Goal: Task Accomplishment & Management: Complete application form

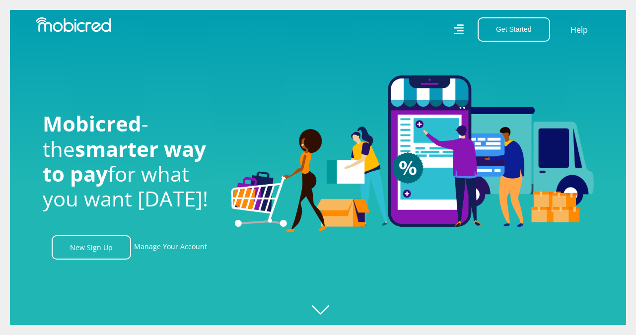
scroll to position [0, 1274]
click at [511, 34] on button "Get Started" at bounding box center [514, 29] width 73 height 24
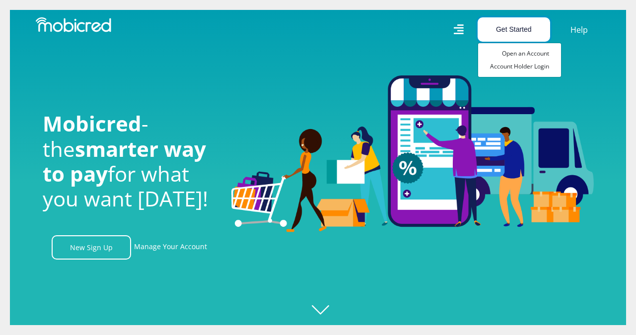
scroll to position [0, 1841]
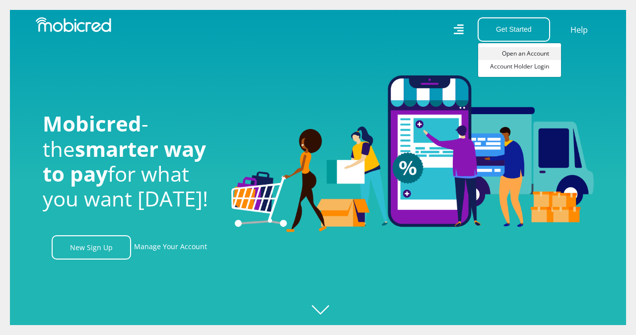
click at [517, 54] on link "Open an Account" at bounding box center [519, 53] width 83 height 13
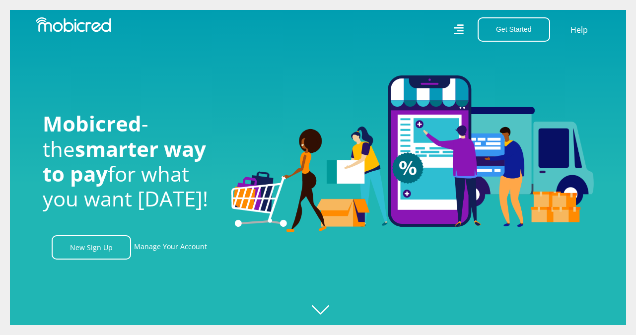
scroll to position [0, 1942]
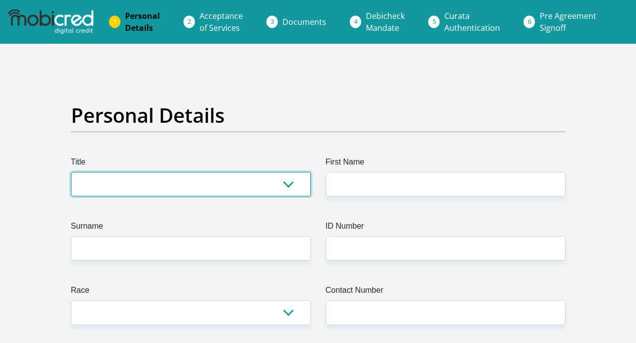
click at [288, 184] on select "Mr Ms Mrs Dr Other" at bounding box center [191, 184] width 240 height 24
select select "Mr"
click at [71, 172] on select "Mr Ms Mrs Dr Other" at bounding box center [191, 184] width 240 height 24
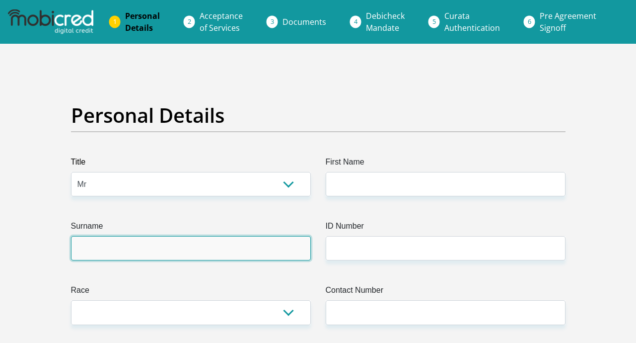
click at [83, 245] on input "Surname" at bounding box center [191, 248] width 240 height 24
click at [116, 250] on input "Surname" at bounding box center [191, 248] width 240 height 24
type input "n"
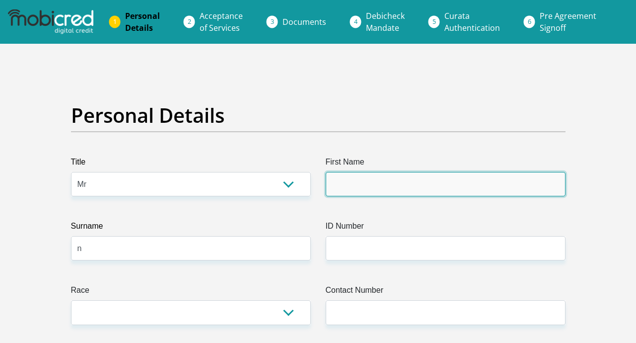
click at [353, 180] on input "First Name" at bounding box center [446, 184] width 240 height 24
type input "Pregalathan"
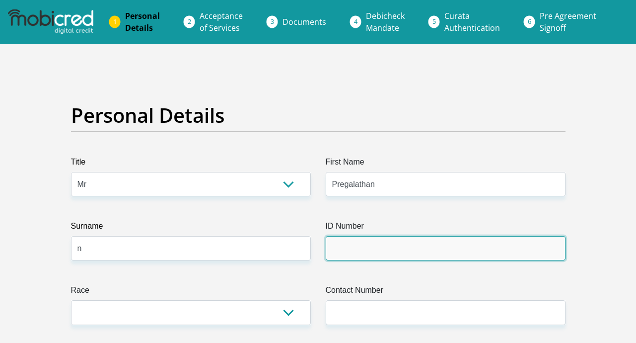
type input "Transnet"
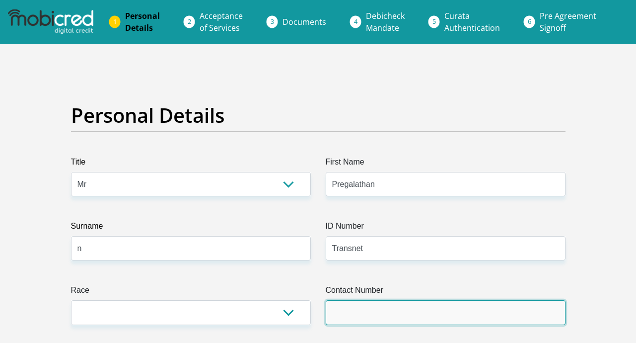
type input "0833786882"
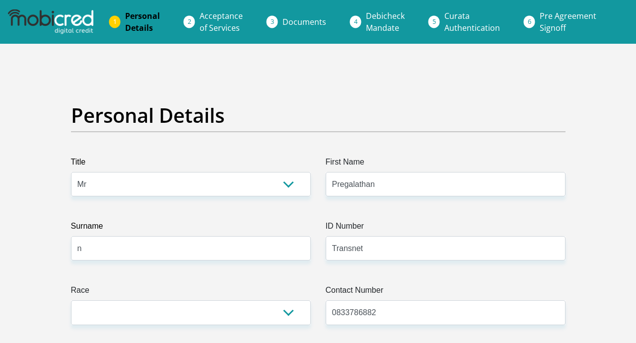
select select "ZAF"
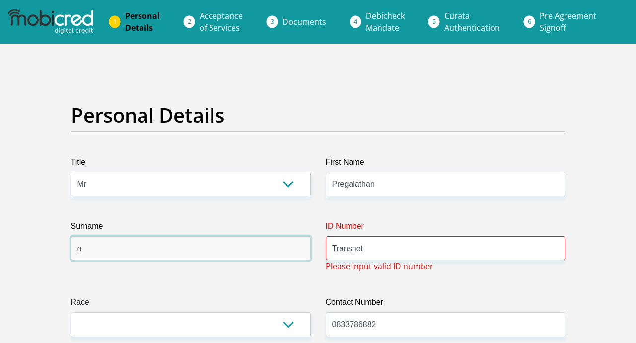
click at [88, 252] on input "n" at bounding box center [191, 248] width 240 height 24
type input "Naicker"
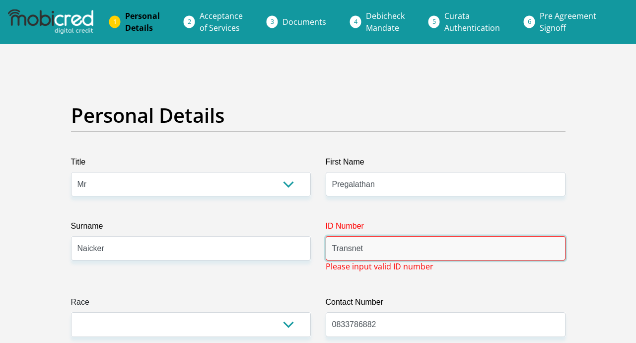
click at [350, 254] on input "Transnet" at bounding box center [446, 248] width 240 height 24
click at [362, 248] on input "Transnet" at bounding box center [446, 248] width 240 height 24
type input "T"
type input "6803235008084"
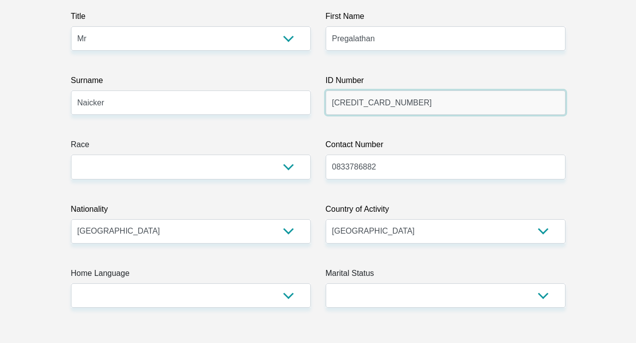
scroll to position [185, 0]
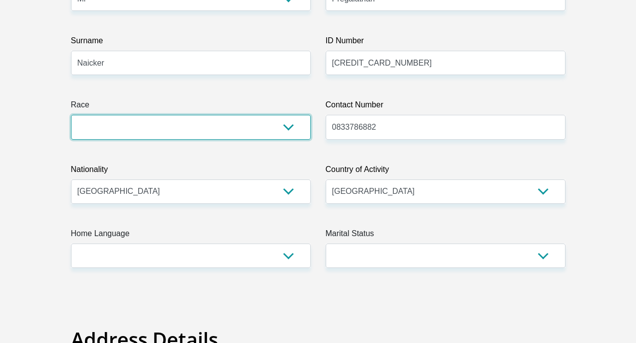
click at [288, 126] on select "Black Coloured Indian White Other" at bounding box center [191, 127] width 240 height 24
select select "3"
click at [71, 115] on select "Black Coloured Indian White Other" at bounding box center [191, 127] width 240 height 24
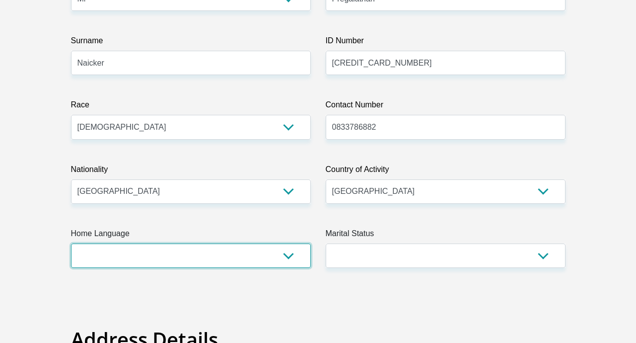
click at [291, 255] on select "Afrikaans English Sepedi South Ndebele Southern Sotho Swati Tsonga Tswana Venda…" at bounding box center [191, 255] width 240 height 24
select select "eng"
click at [71, 243] on select "Afrikaans English Sepedi South Ndebele Southern Sotho Swati Tsonga Tswana Venda…" at bounding box center [191, 255] width 240 height 24
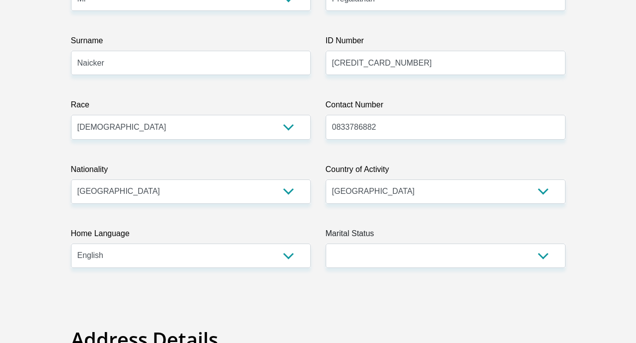
drag, startPoint x: 571, startPoint y: 255, endPoint x: 542, endPoint y: 256, distance: 28.8
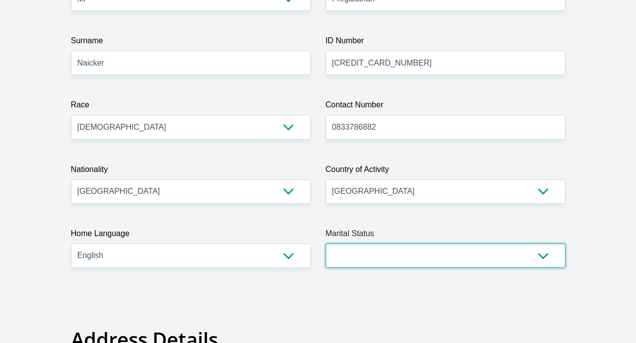
click at [542, 256] on select "Married ANC Single Divorced Widowed Married COP or Customary Law" at bounding box center [446, 255] width 240 height 24
select select "1"
click at [326, 243] on select "Married ANC Single Divorced Widowed Married COP or Customary Law" at bounding box center [446, 255] width 240 height 24
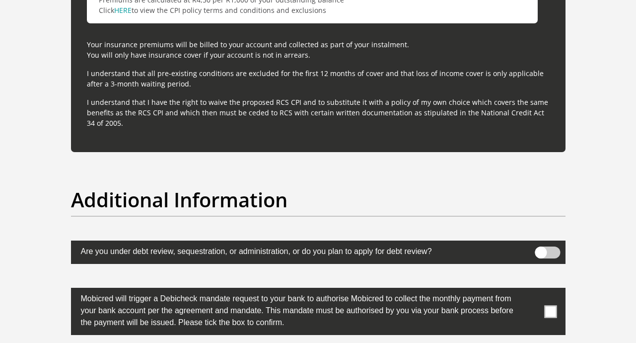
scroll to position [2985, 0]
